Goal: Task Accomplishment & Management: Use online tool/utility

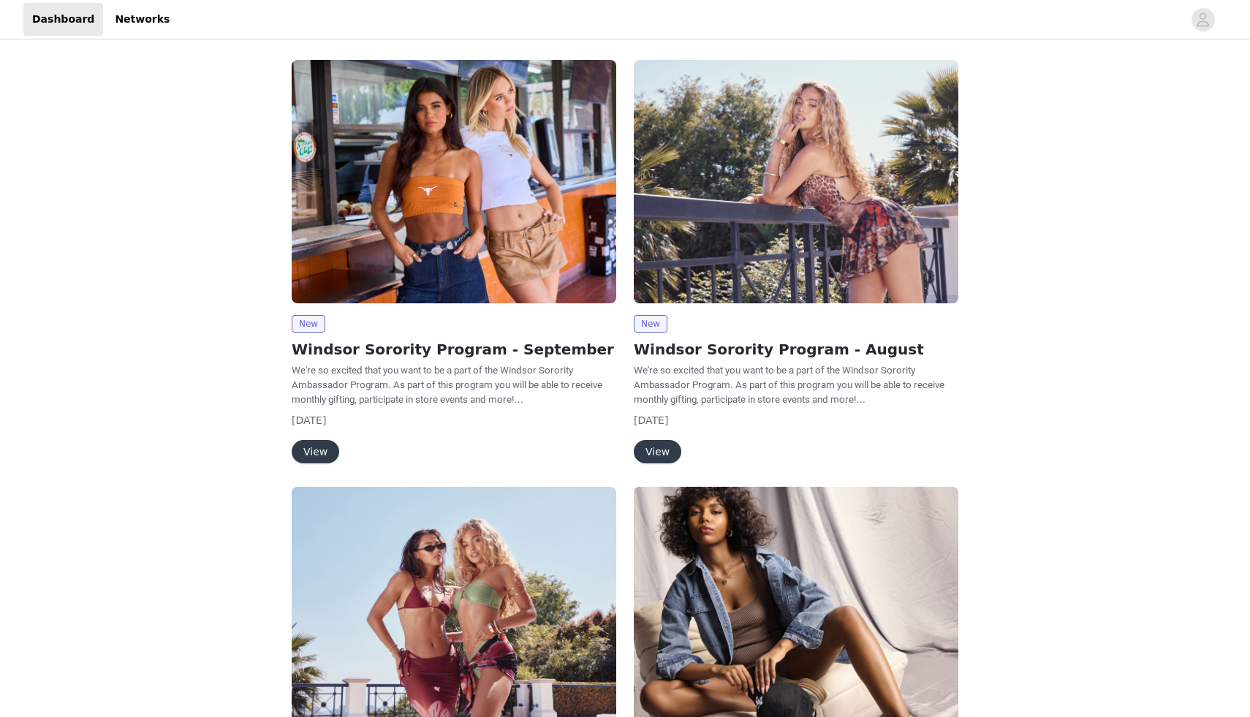
click at [314, 447] on button "View" at bounding box center [316, 451] width 48 height 23
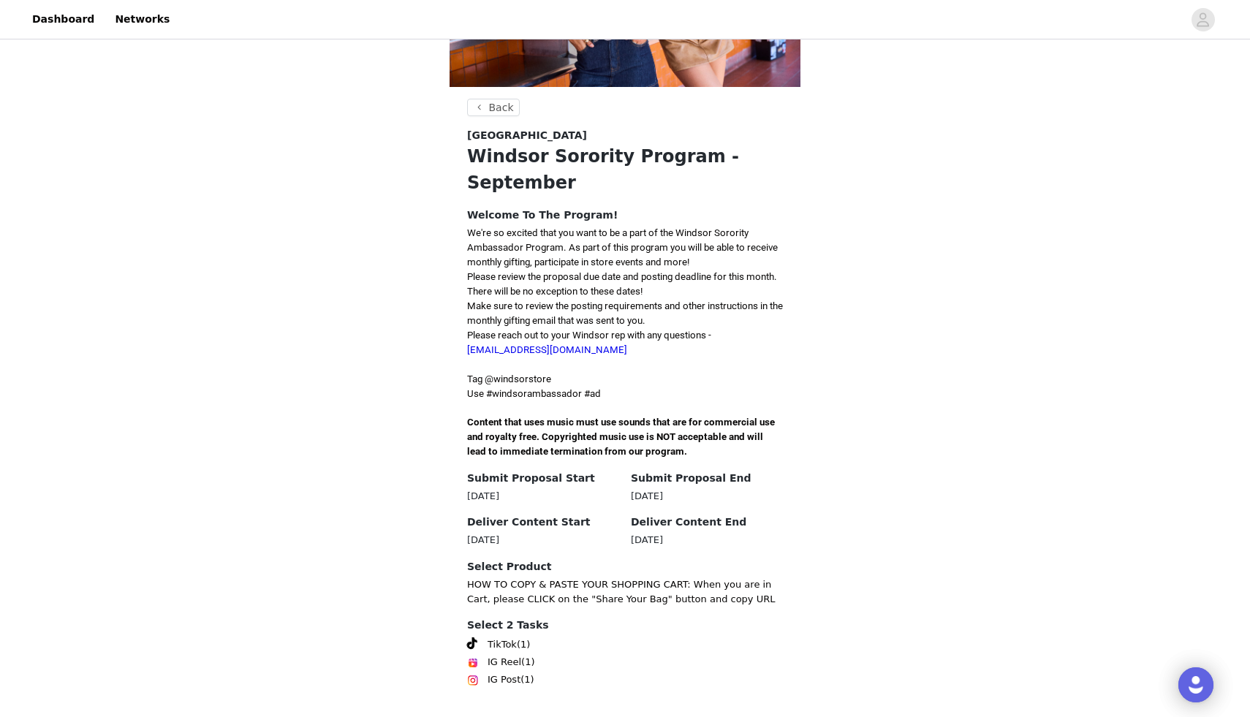
scroll to position [249, 0]
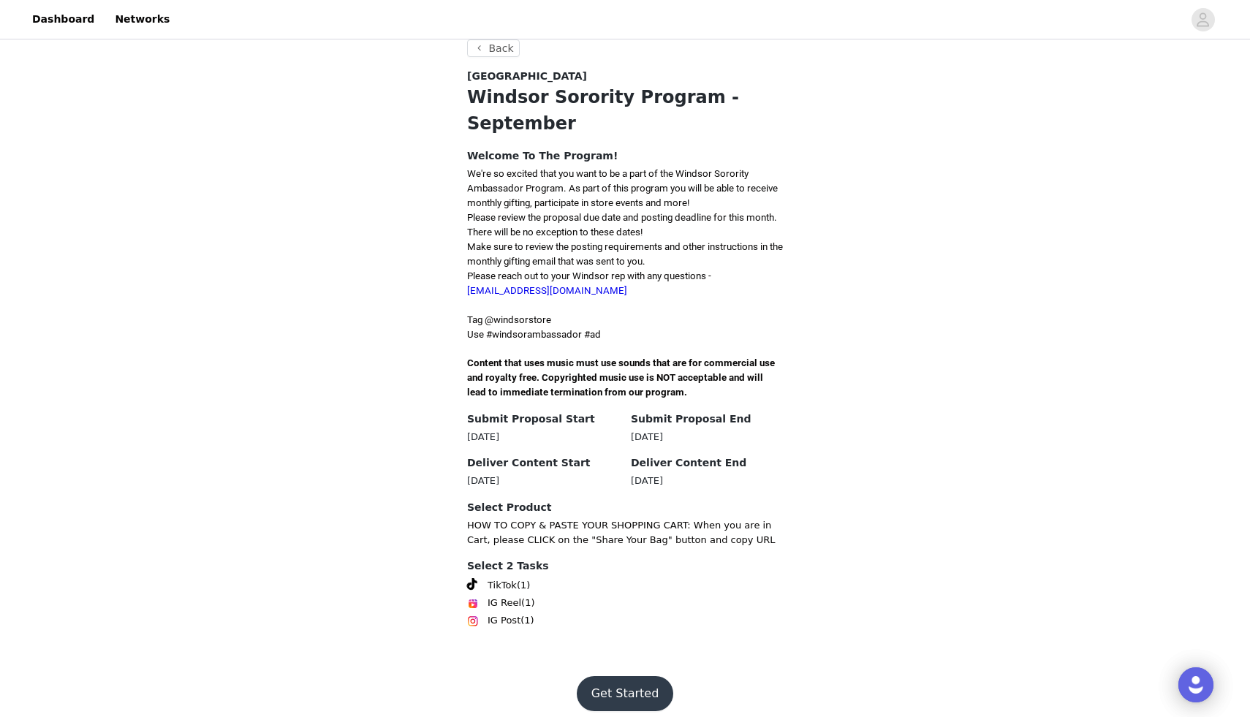
click at [629, 682] on button "Get Started" at bounding box center [625, 693] width 97 height 35
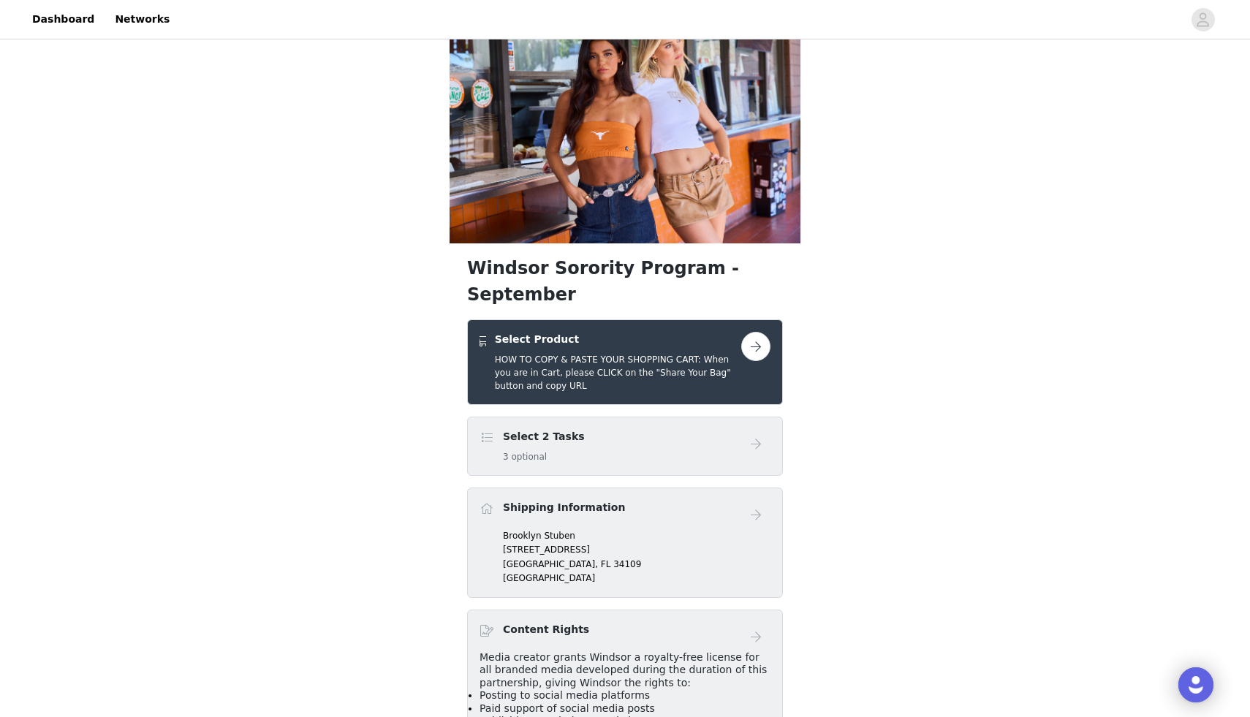
scroll to position [39, 0]
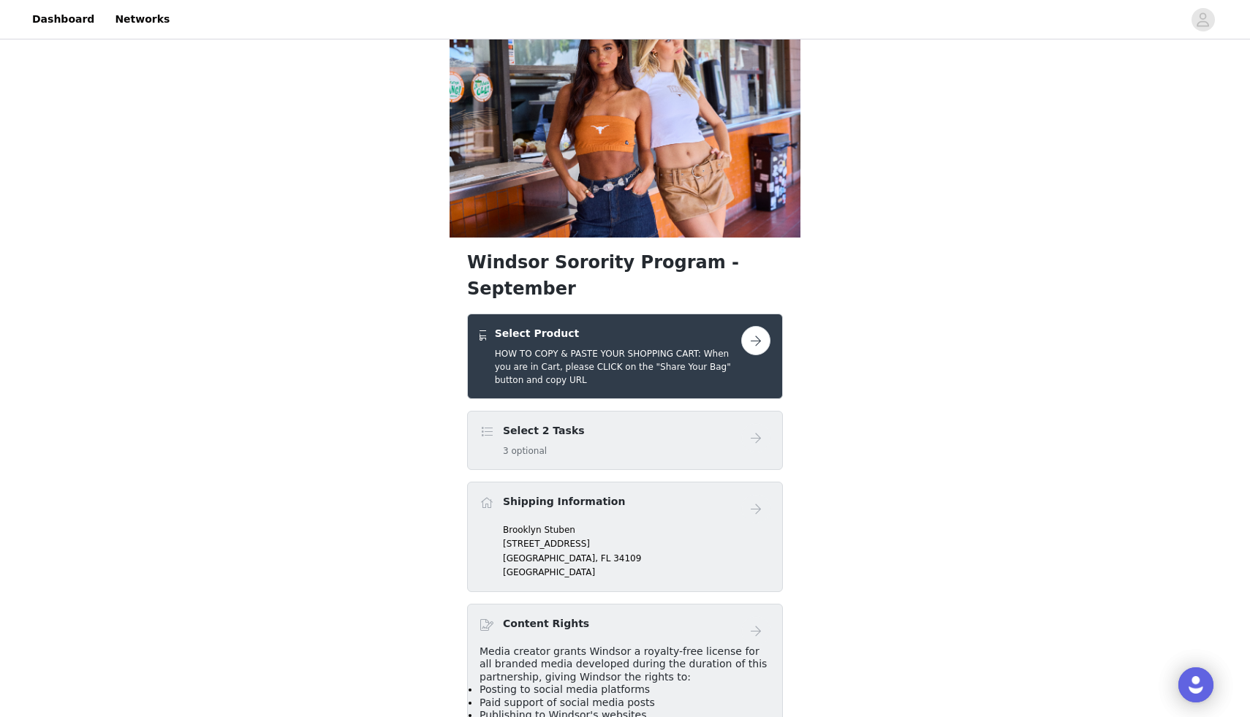
click at [755, 326] on button "button" at bounding box center [755, 340] width 29 height 29
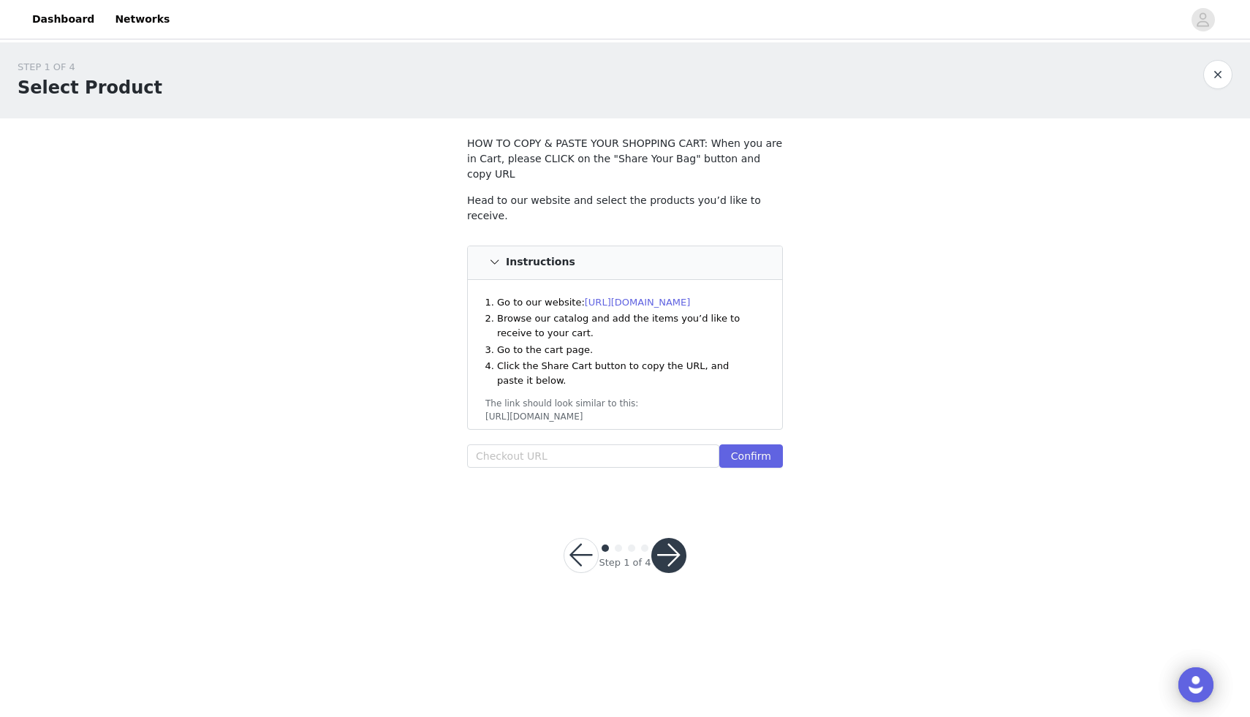
click at [648, 297] on link "[URL][DOMAIN_NAME]" at bounding box center [638, 302] width 106 height 11
